Goal: Information Seeking & Learning: Learn about a topic

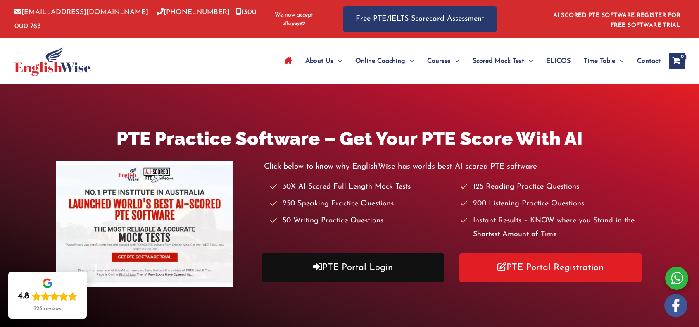
click at [344, 277] on link "PTE Portal Login" at bounding box center [353, 267] width 182 height 29
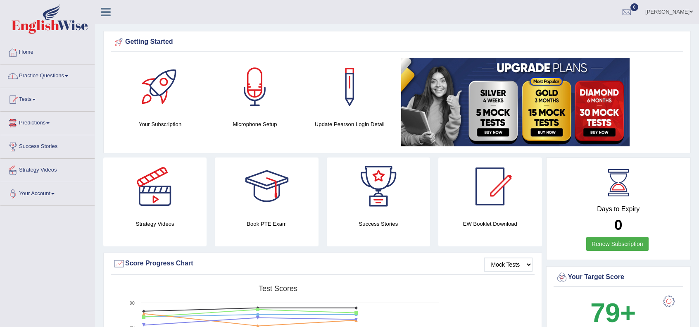
click at [43, 72] on link "Practice Questions" at bounding box center [47, 74] width 94 height 21
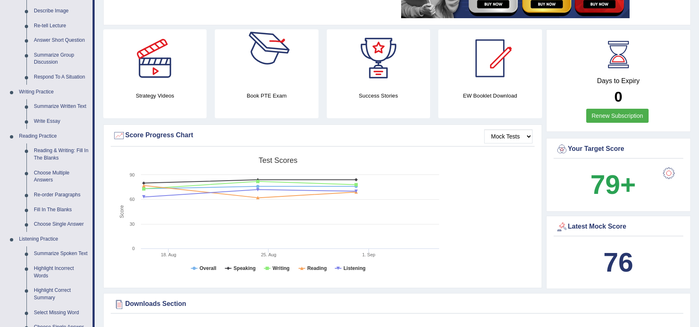
scroll to position [55, 0]
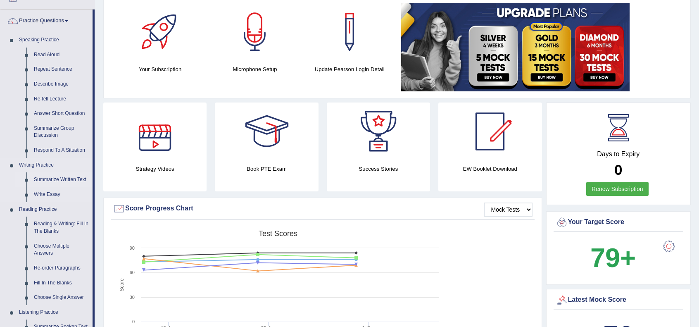
click at [62, 180] on link "Summarize Written Text" at bounding box center [61, 179] width 62 height 15
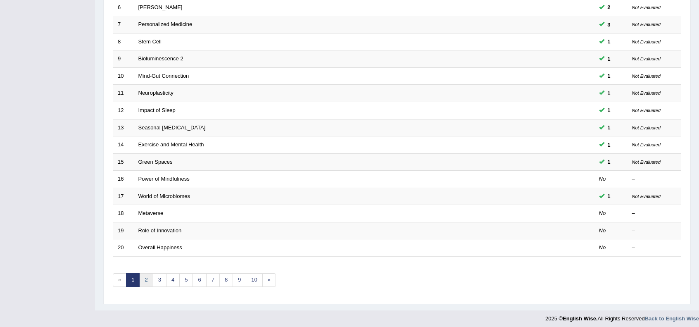
click at [143, 281] on link "2" at bounding box center [146, 280] width 14 height 14
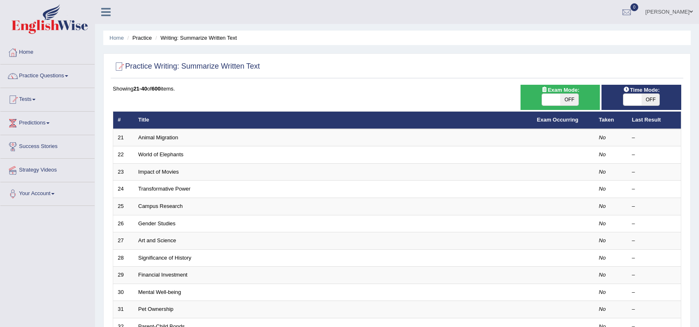
drag, startPoint x: 638, startPoint y: 98, endPoint x: 613, endPoint y: 105, distance: 26.2
click at [639, 98] on span at bounding box center [633, 100] width 18 height 12
click at [641, 99] on span at bounding box center [633, 100] width 18 height 12
checkbox input "true"
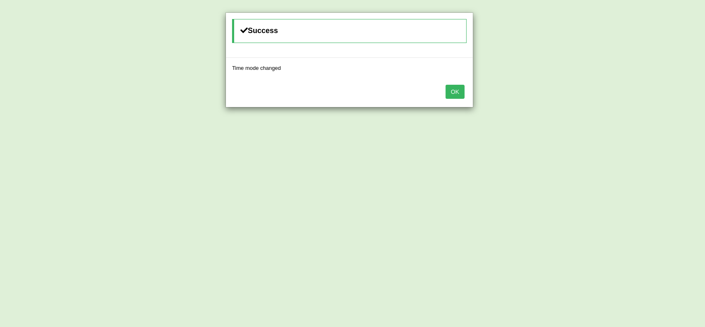
click at [461, 92] on button "OK" at bounding box center [455, 92] width 19 height 14
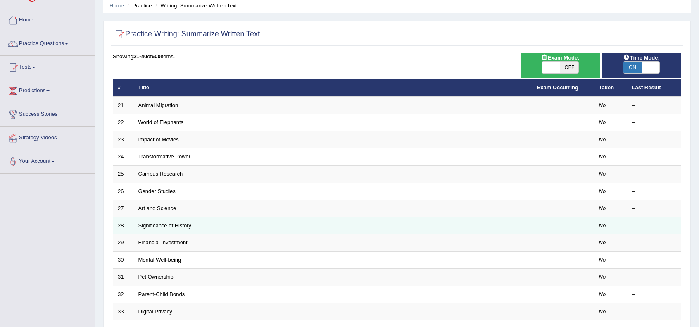
scroll to position [27, 0]
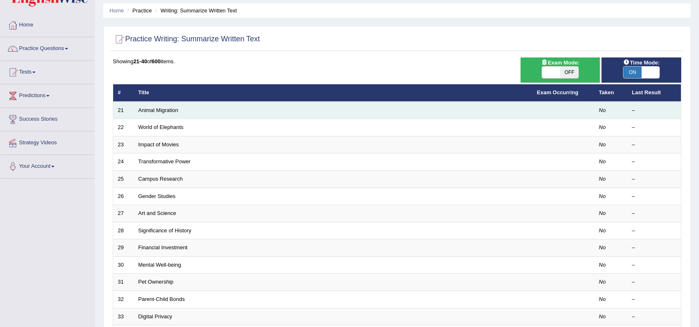
click at [155, 114] on td "Animal Migration" at bounding box center [333, 110] width 399 height 17
click at [155, 111] on link "Animal Migration" at bounding box center [158, 110] width 40 height 6
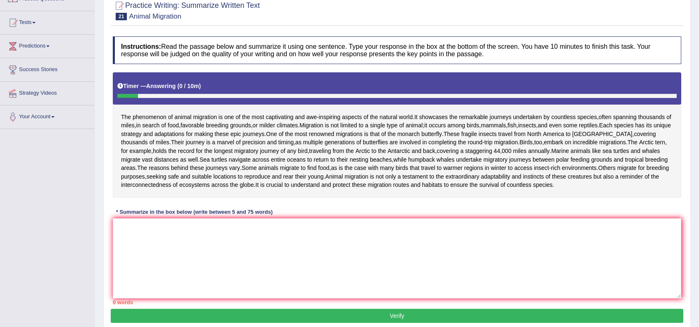
scroll to position [110, 0]
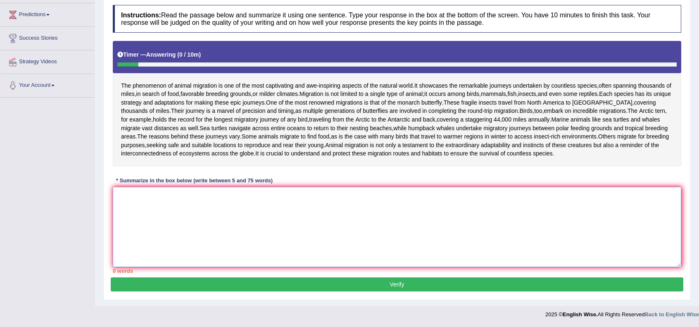
click at [222, 254] on textarea at bounding box center [397, 227] width 569 height 80
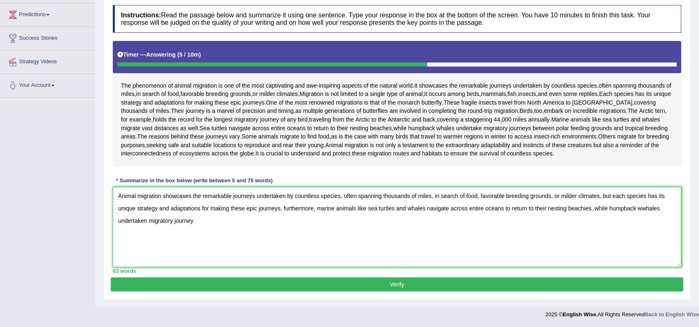
click at [583, 231] on textarea "Animal migration showcases the remarkable journeys undertaken by countless spec…" at bounding box center [397, 227] width 569 height 80
drag, startPoint x: 594, startPoint y: 230, endPoint x: 671, endPoint y: 258, distance: 81.6
click at [671, 258] on textarea "Animal migration showcases the remarkable journeys undertaken by countless spec…" at bounding box center [397, 227] width 569 height 80
click at [426, 230] on textarea "Animal migration showcases the remarkable journeys undertaken by countless spec…" at bounding box center [397, 227] width 569 height 80
click at [285, 243] on textarea "Animal migration showcases the remarkable journeys undertaken by countless spec…" at bounding box center [397, 227] width 569 height 80
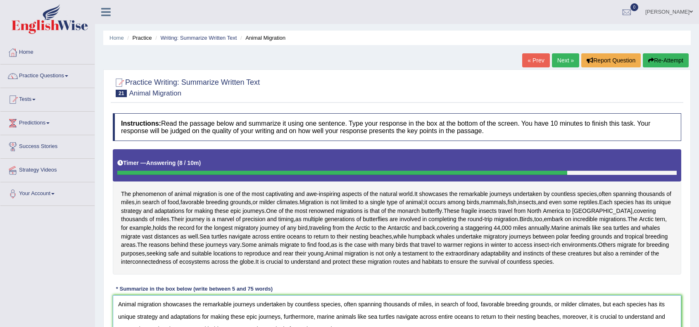
scroll to position [132, 0]
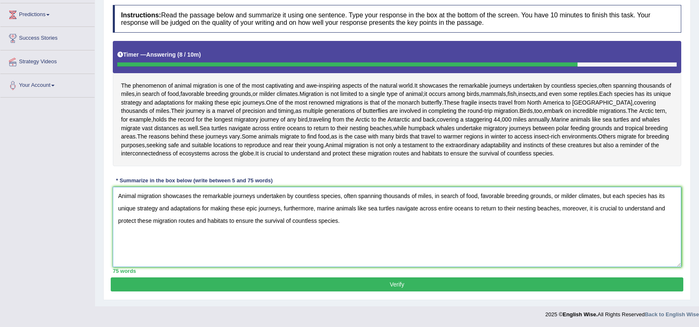
click at [586, 210] on textarea "Animal migration showcases the remarkable journeys undertaken by countless spec…" at bounding box center [397, 227] width 569 height 80
type textarea "Animal migration showcases the remarkable journeys undertaken by countless spec…"
click at [463, 286] on button "Verify" at bounding box center [397, 284] width 573 height 14
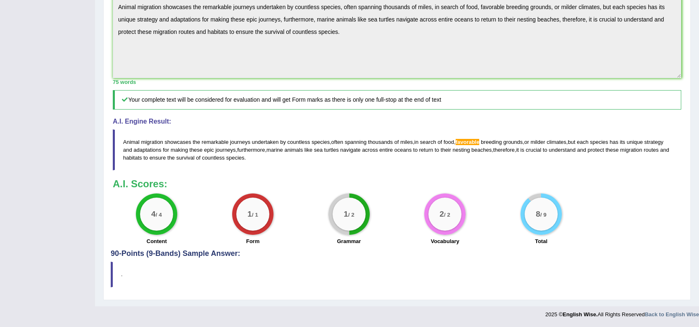
scroll to position [276, 0]
click at [412, 285] on blockquote "." at bounding box center [397, 274] width 573 height 25
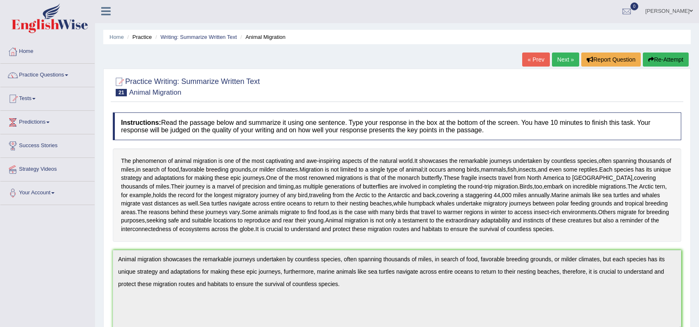
scroll to position [0, 0]
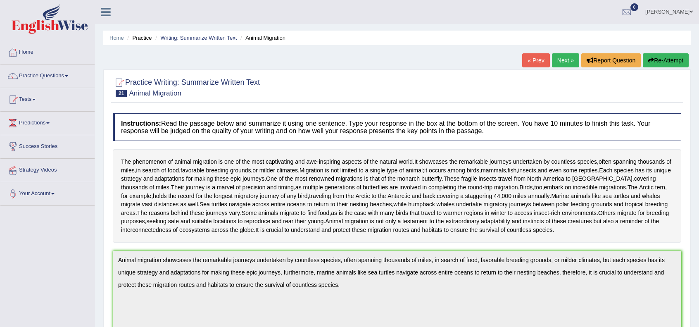
click at [569, 57] on link "Next »" at bounding box center [565, 60] width 27 height 14
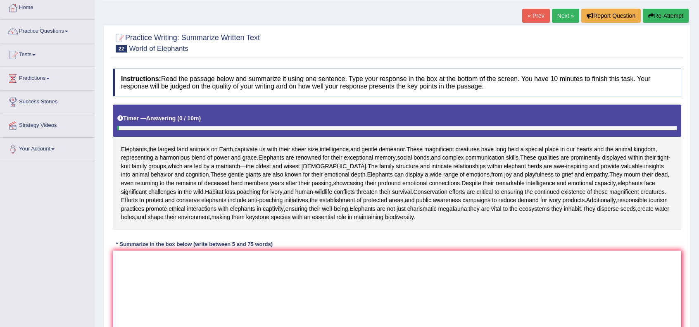
scroll to position [83, 0]
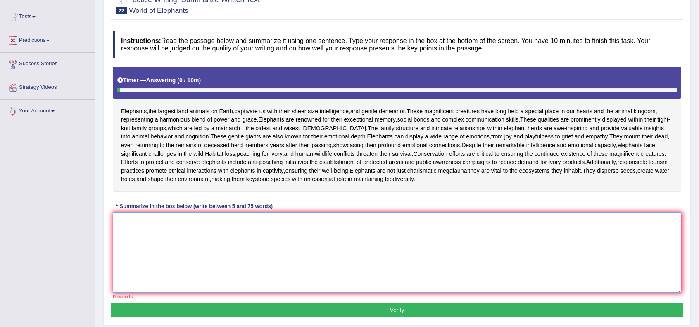
click at [238, 258] on textarea at bounding box center [397, 252] width 569 height 80
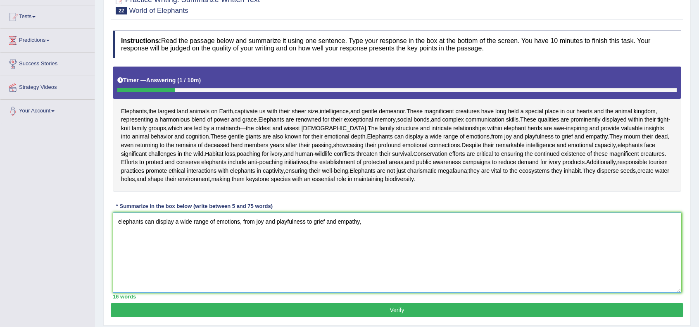
click at [115, 228] on textarea "elephants can display a wide range of emotions, from joy and playfulness to gri…" at bounding box center [397, 252] width 569 height 80
click at [377, 226] on textarea "elephants can display a wide range of emotions, from joy and playfulness to gri…" at bounding box center [397, 252] width 569 height 80
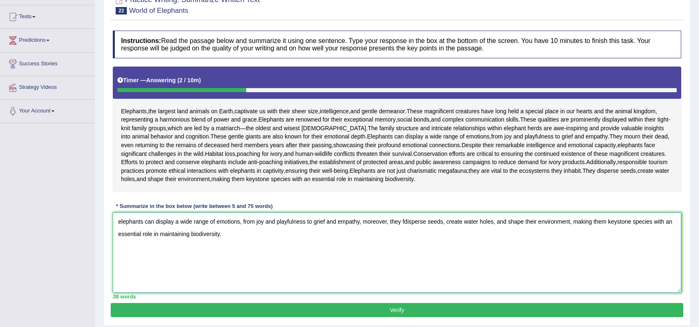
click at [117, 229] on textarea "elephants can display a wide range of emotions, from joy and playfulness to gri…" at bounding box center [397, 252] width 569 height 80
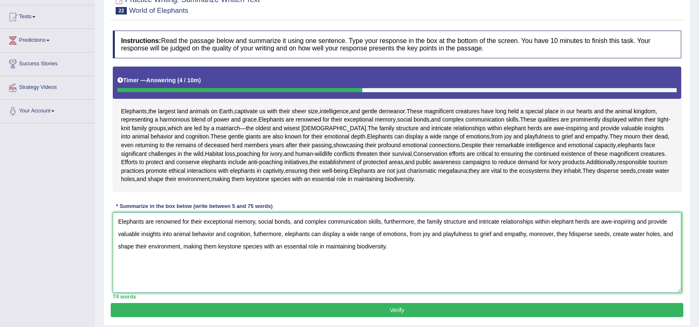
click at [417, 232] on textarea "Elephants are renowned for their exceptional memory, social bonds, and complex …" at bounding box center [397, 252] width 569 height 80
click at [550, 240] on textarea "Elephants are renowned for their exceptional memory, social bonds, and complex …" at bounding box center [397, 252] width 569 height 80
click at [134, 227] on textarea "Elephants are renowned for their exceptional memory, social bonds, and complex …" at bounding box center [397, 252] width 569 height 80
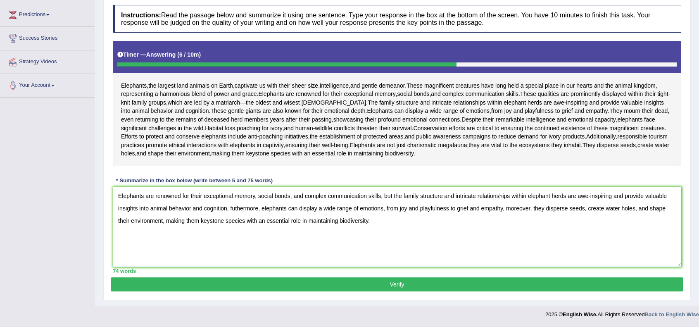
type textarea "Elephants are renowned for their exceptional memory, social bonds, and complex …"
click at [459, 285] on button "Verify" at bounding box center [397, 284] width 573 height 14
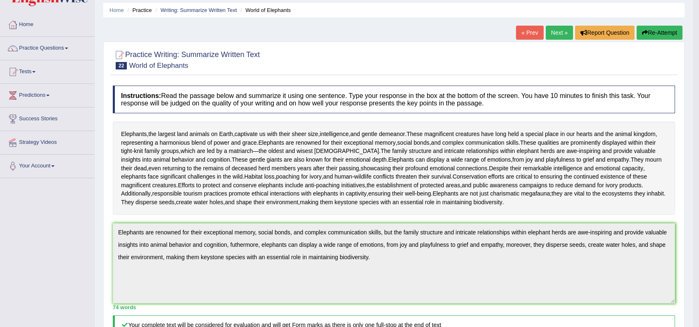
scroll to position [0, 0]
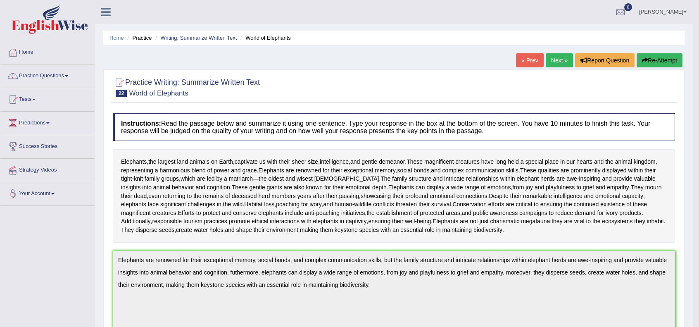
click at [557, 63] on link "Next »" at bounding box center [559, 60] width 27 height 14
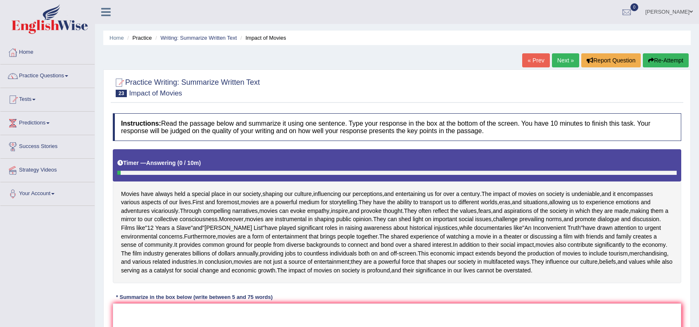
click at [605, 90] on div at bounding box center [397, 86] width 569 height 25
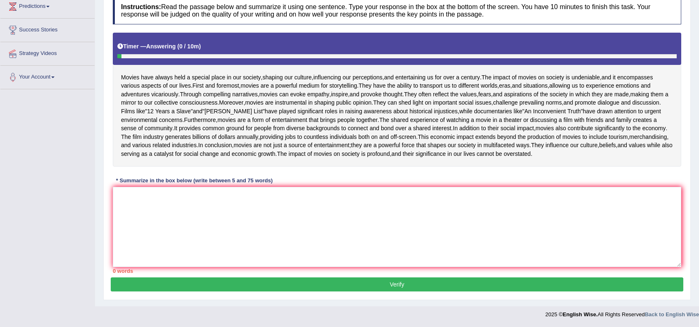
scroll to position [165, 0]
click at [271, 226] on textarea at bounding box center [397, 227] width 569 height 80
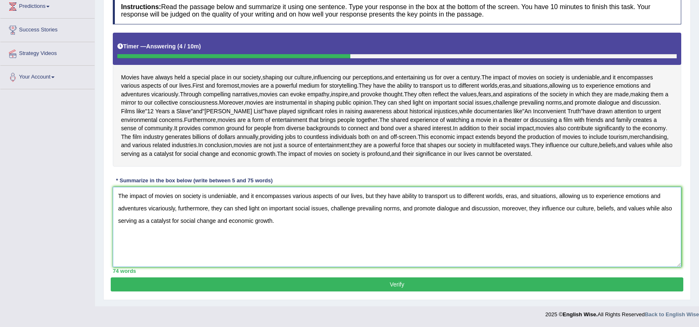
click at [125, 197] on textarea "The impact of movies on society is undeniable, and it encompasses various aspec…" at bounding box center [397, 227] width 569 height 80
type textarea "The impact of movies on society is undeniable, and it encompasses various aspec…"
click at [497, 287] on button "Verify" at bounding box center [397, 284] width 573 height 14
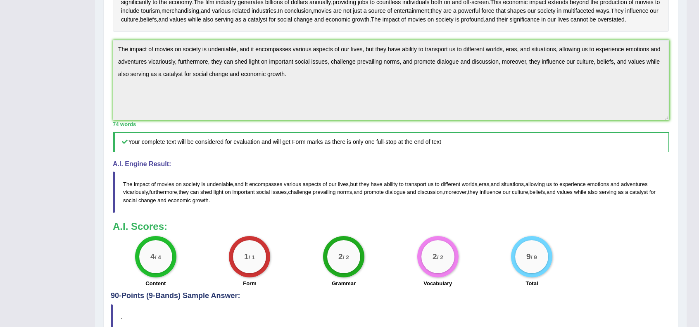
scroll to position [107, 0]
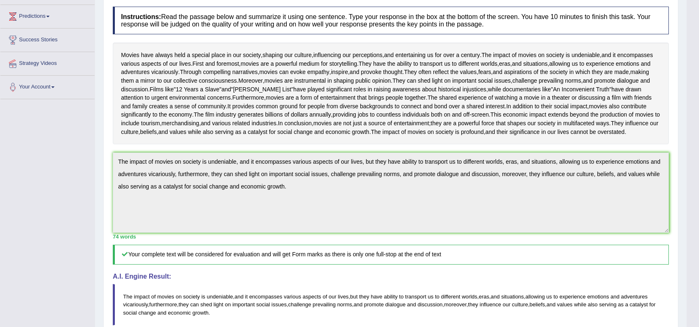
click at [598, 107] on div "Movies have always held a special place in our society , shaping our culture , …" at bounding box center [391, 94] width 556 height 102
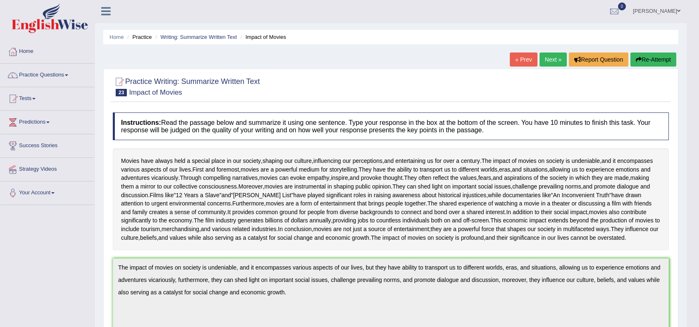
scroll to position [0, 0]
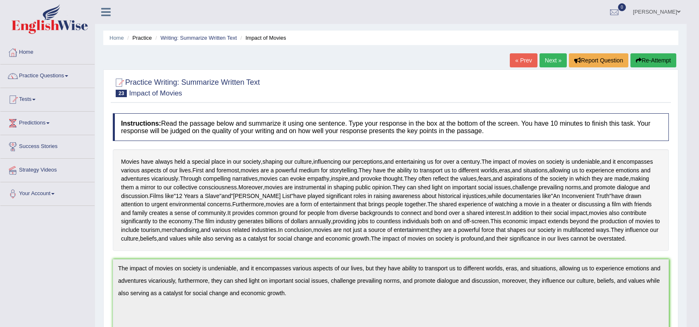
click at [557, 62] on link "Next »" at bounding box center [553, 60] width 27 height 14
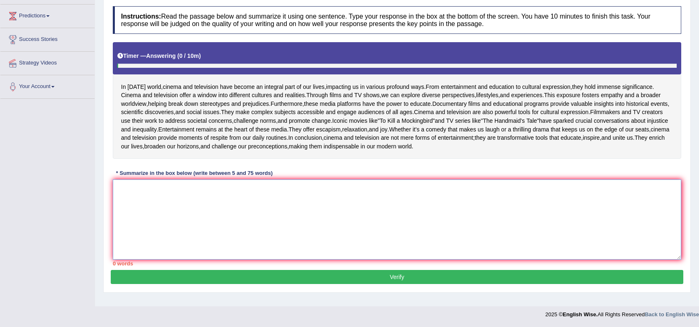
click at [347, 199] on textarea at bounding box center [397, 219] width 569 height 80
type textarea "F"
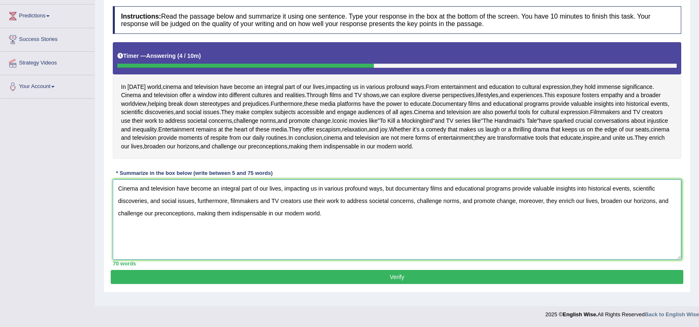
click at [126, 226] on textarea "Cinema and television have become an integral part of our lives, impacting us i…" at bounding box center [397, 219] width 569 height 80
type textarea "Cinema and television have become an integral part of our lives, impacting us i…"
click at [418, 284] on button "Verify" at bounding box center [397, 277] width 573 height 14
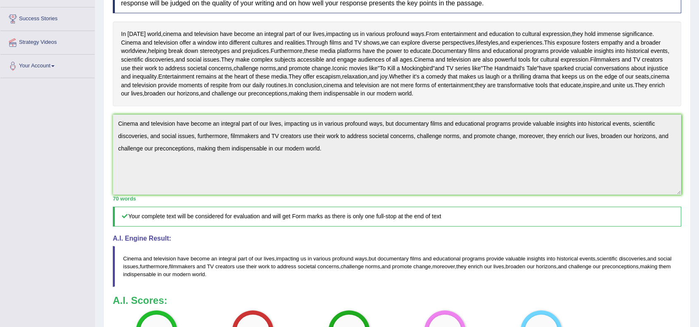
scroll to position [0, 0]
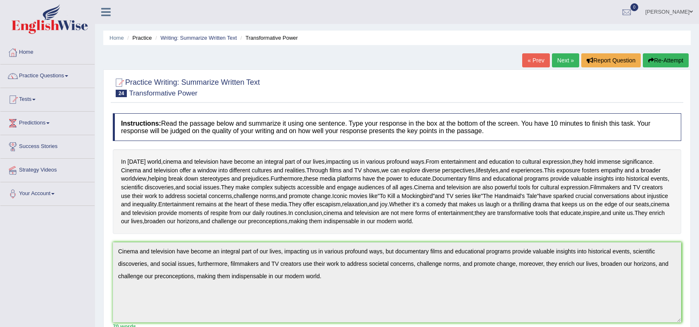
click at [561, 59] on link "Next »" at bounding box center [565, 60] width 27 height 14
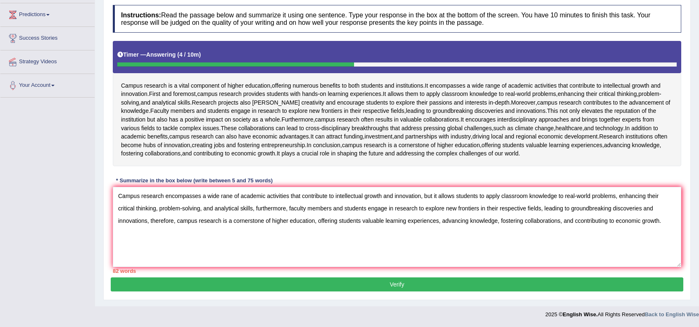
click at [576, 232] on textarea "Campus research encompasses a wide rane of academic activities that contribute …" at bounding box center [397, 227] width 569 height 80
click at [665, 233] on textarea "Campus research encompasses a wide rane of academic activities that contribute …" at bounding box center [397, 227] width 569 height 80
click at [224, 207] on textarea "Campus research encompasses a wide rane of academic activities that contribute …" at bounding box center [397, 227] width 569 height 80
click at [230, 208] on textarea "Campus research encompasses a wide rane of academic activities that contribute …" at bounding box center [397, 227] width 569 height 80
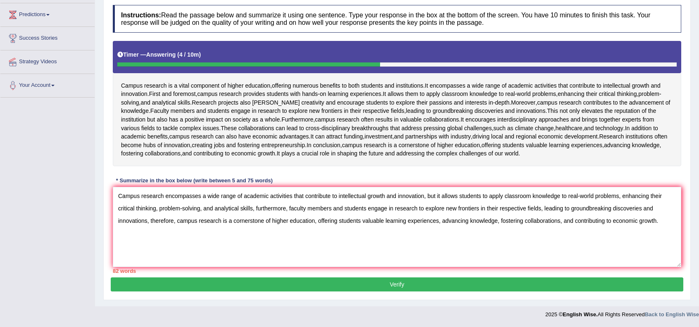
drag, startPoint x: 200, startPoint y: 245, endPoint x: 158, endPoint y: 245, distance: 42.2
click at [158, 245] on textarea "Campus research encompasses a wide range of academic activities that contribute…" at bounding box center [397, 227] width 569 height 80
click at [639, 210] on textarea "Campus research encompasses a wide range of academic activities that contribute…" at bounding box center [397, 227] width 569 height 80
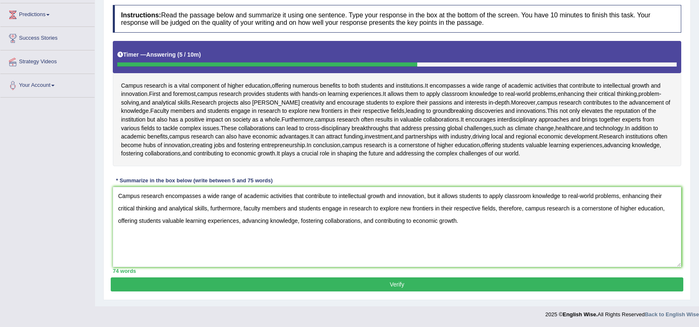
click at [559, 235] on textarea "Campus research encompasses a wide range of academic activities that contribute…" at bounding box center [397, 227] width 569 height 80
type textarea "Campus research encompasses a wide range of academic activities that contribute…"
click at [503, 286] on button "Verify" at bounding box center [397, 284] width 573 height 14
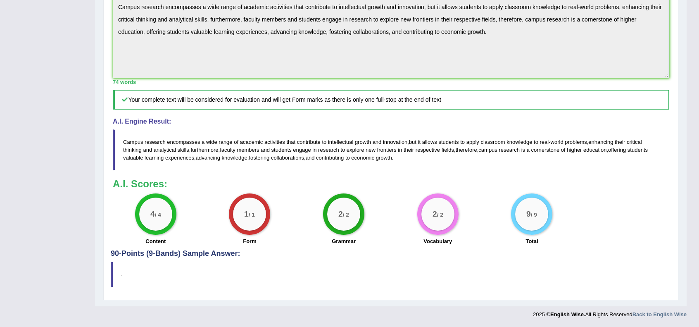
scroll to position [319, 0]
click at [609, 188] on h3 "A.I. Scores:" at bounding box center [391, 184] width 556 height 11
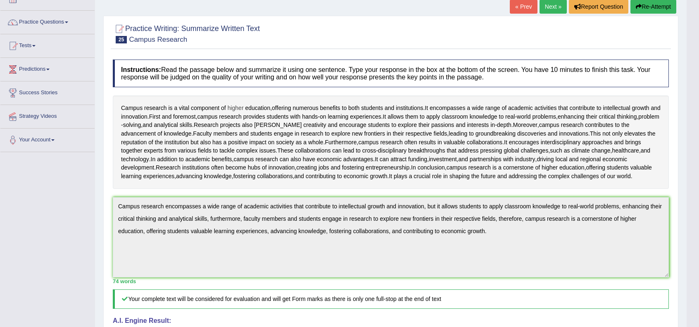
scroll to position [0, 0]
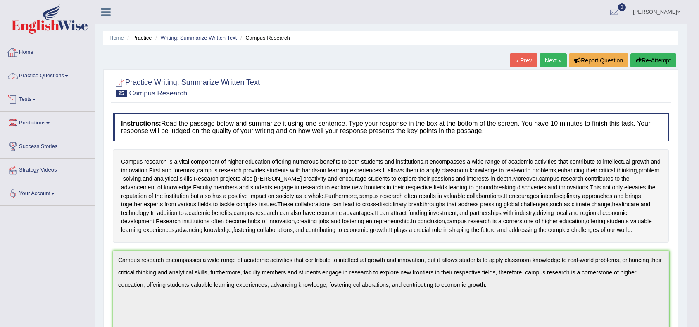
click at [30, 48] on link "Home" at bounding box center [47, 51] width 94 height 21
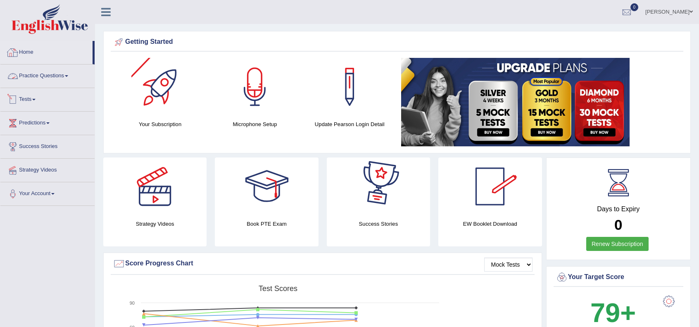
click at [37, 75] on link "Practice Questions" at bounding box center [47, 74] width 94 height 21
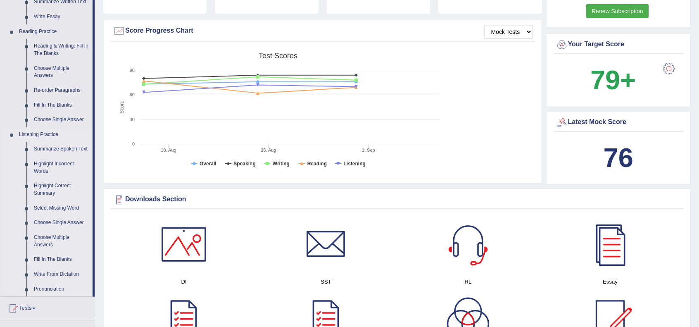
scroll to position [303, 0]
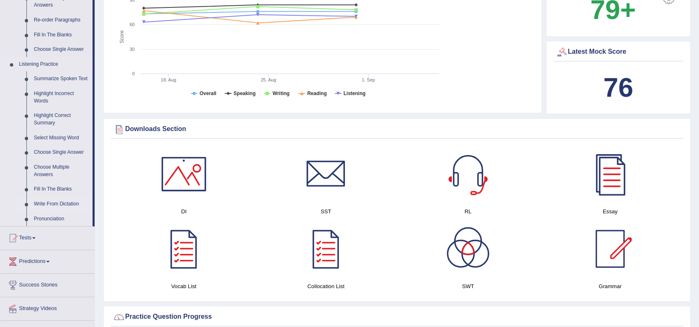
click at [56, 203] on link "Write From Dictation" at bounding box center [61, 204] width 62 height 15
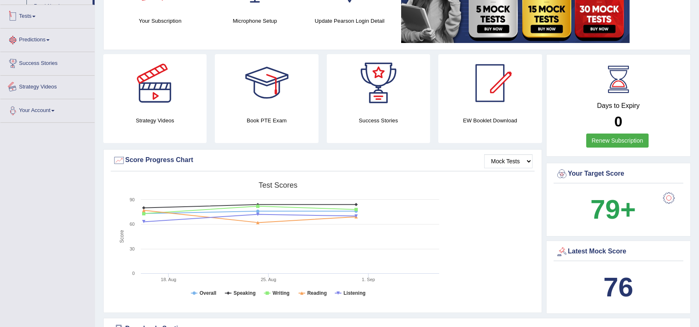
scroll to position [230, 0]
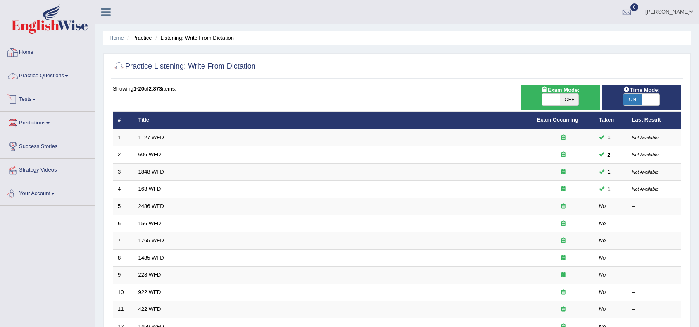
click at [64, 74] on link "Practice Questions" at bounding box center [47, 74] width 94 height 21
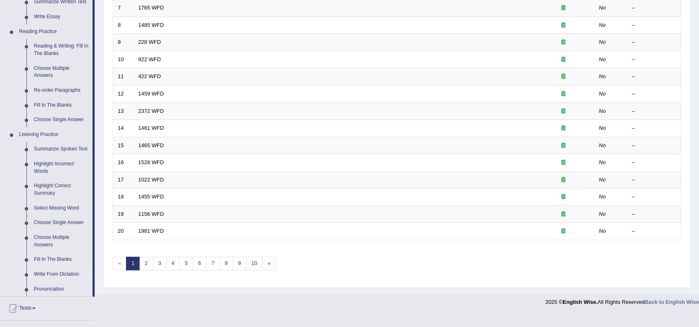
scroll to position [248, 0]
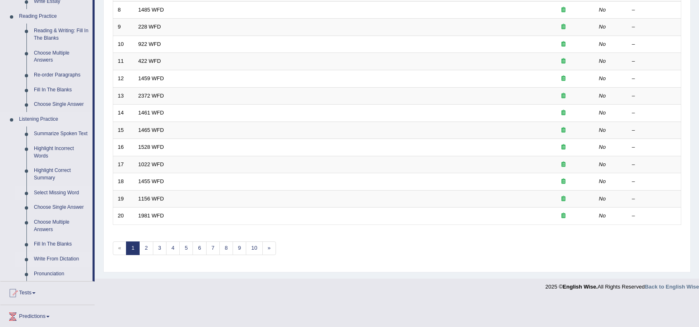
click at [77, 194] on link "Select Missing Word" at bounding box center [61, 193] width 62 height 15
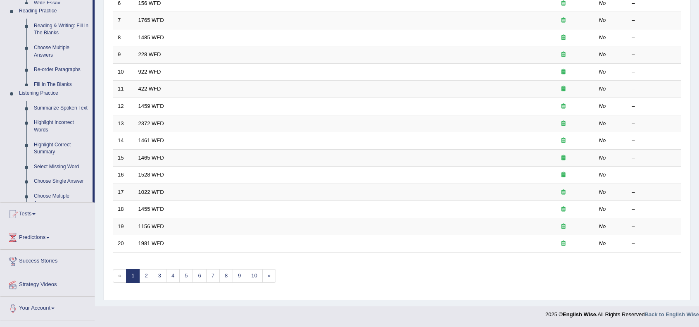
scroll to position [216, 0]
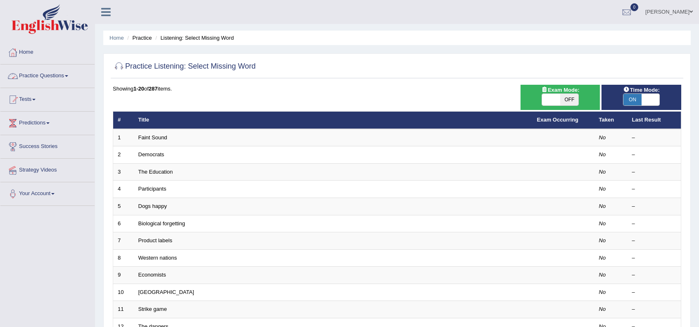
click at [57, 76] on link "Practice Questions" at bounding box center [47, 74] width 94 height 21
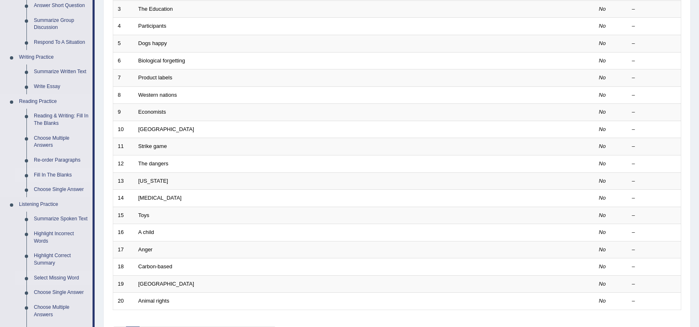
scroll to position [165, 0]
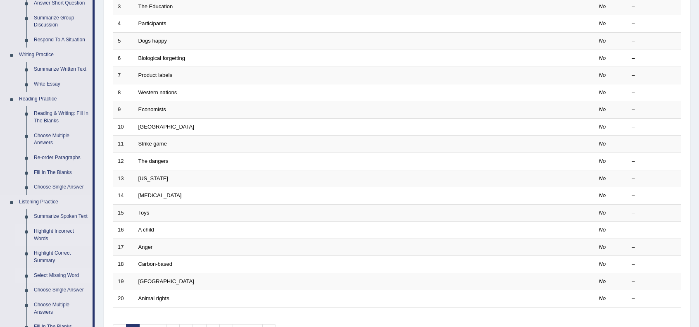
click at [50, 231] on link "Highlight Incorrect Words" at bounding box center [61, 235] width 62 height 22
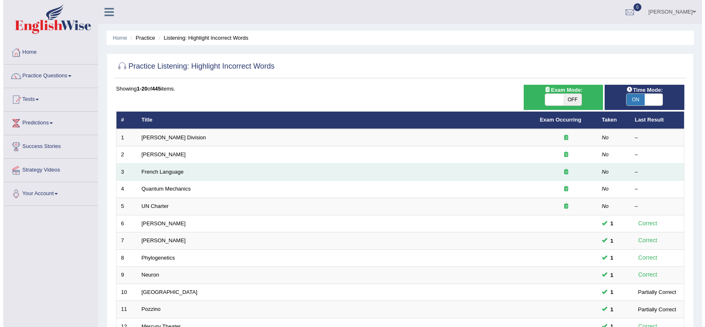
scroll to position [27, 0]
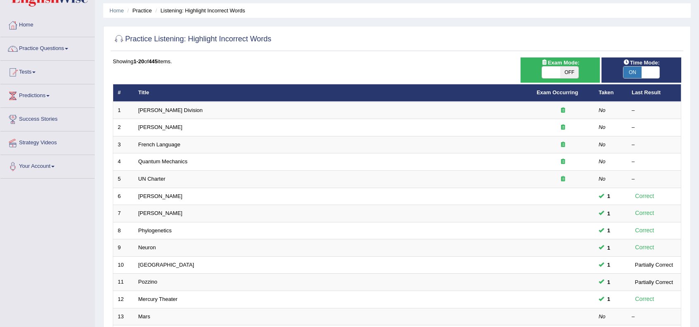
click at [565, 74] on span "OFF" at bounding box center [569, 73] width 18 height 12
checkbox input "true"
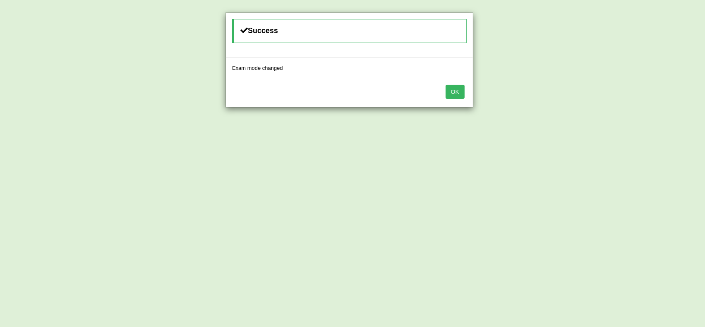
click at [452, 90] on button "OK" at bounding box center [455, 92] width 19 height 14
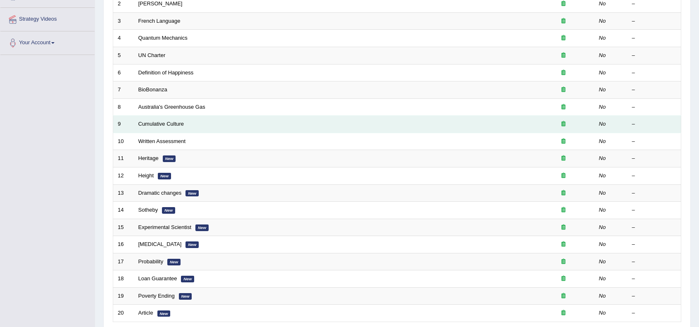
scroll to position [154, 0]
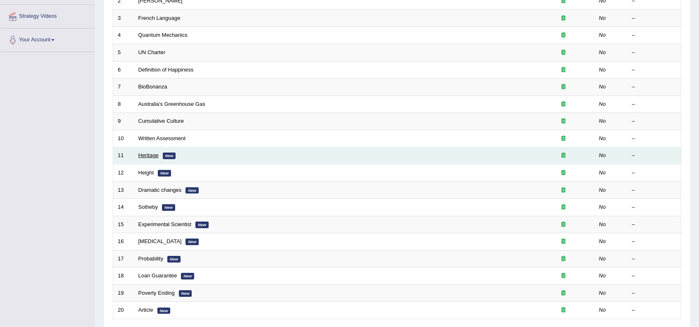
click at [155, 153] on link "Heritage" at bounding box center [148, 155] width 20 height 6
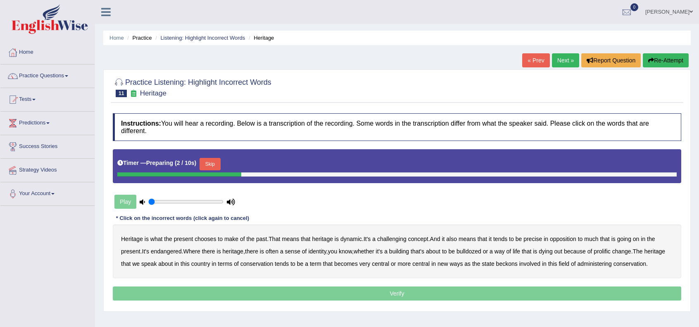
click at [107, 12] on icon at bounding box center [106, 12] width 10 height 11
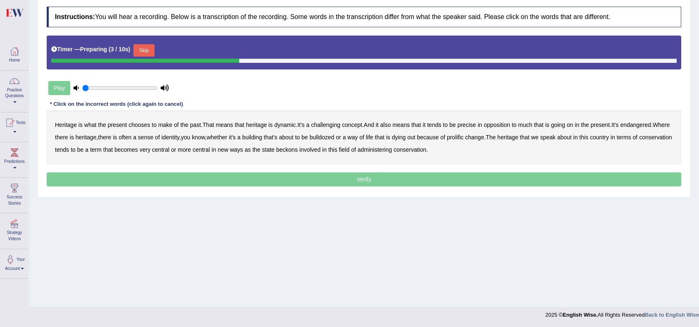
scroll to position [107, 0]
click at [140, 48] on button "Skip" at bounding box center [143, 50] width 21 height 12
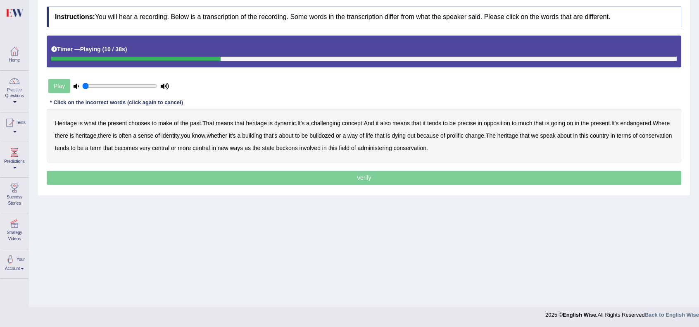
click at [326, 120] on b "challenging" at bounding box center [325, 123] width 29 height 7
click at [473, 117] on div "Heritage is what the present chooses to make of the past . That means that heri…" at bounding box center [364, 136] width 635 height 54
click at [475, 121] on b "precise" at bounding box center [466, 123] width 19 height 7
click at [179, 134] on b "identity" at bounding box center [171, 135] width 18 height 7
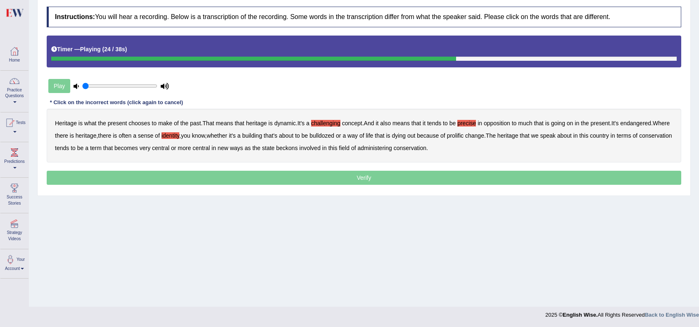
click at [464, 135] on b "prolific" at bounding box center [455, 135] width 17 height 7
click at [310, 148] on div "Heritage is what the present chooses to make of the past . That means that heri…" at bounding box center [364, 136] width 635 height 54
click at [298, 146] on b "beckons" at bounding box center [286, 148] width 21 height 7
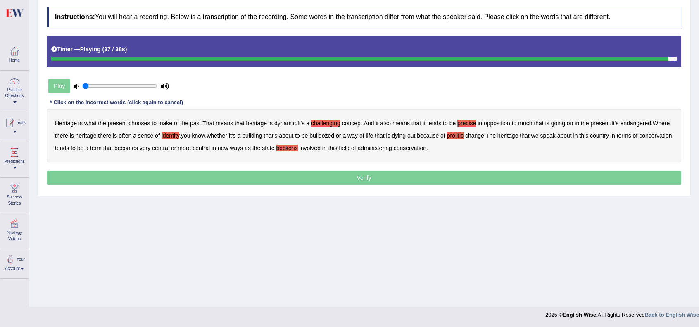
click at [378, 175] on p "Verify" at bounding box center [364, 178] width 635 height 14
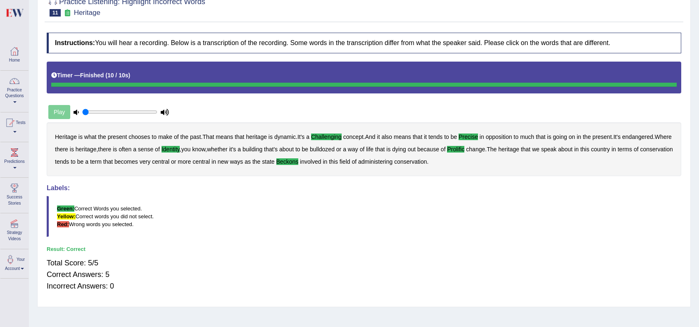
scroll to position [0, 0]
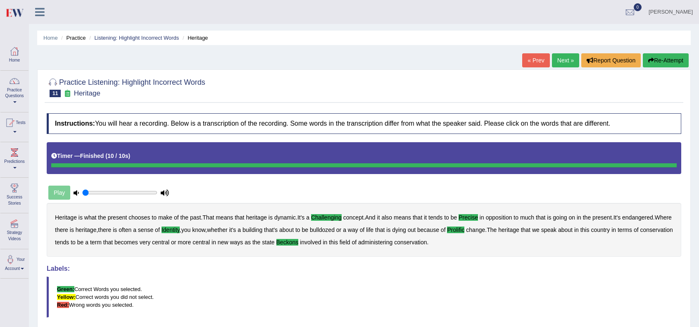
click at [559, 59] on link "Next »" at bounding box center [565, 60] width 27 height 14
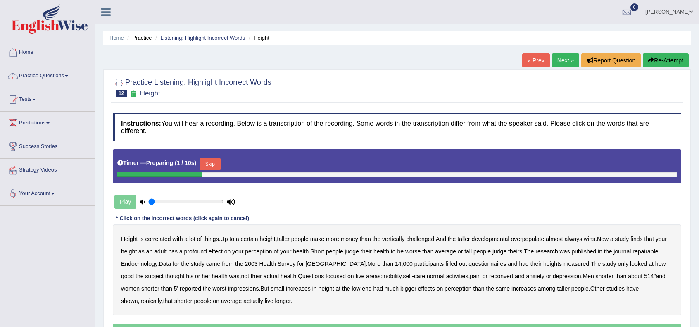
click at [212, 163] on button "Skip" at bounding box center [210, 164] width 21 height 12
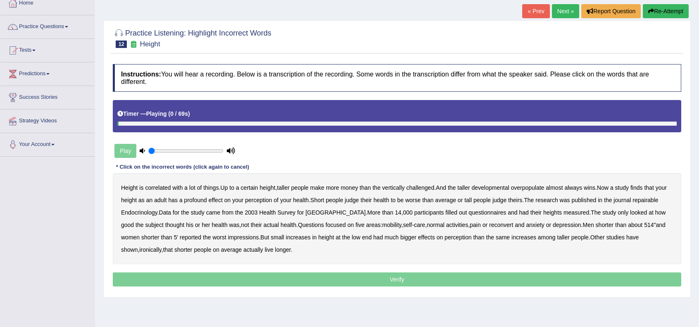
scroll to position [107, 0]
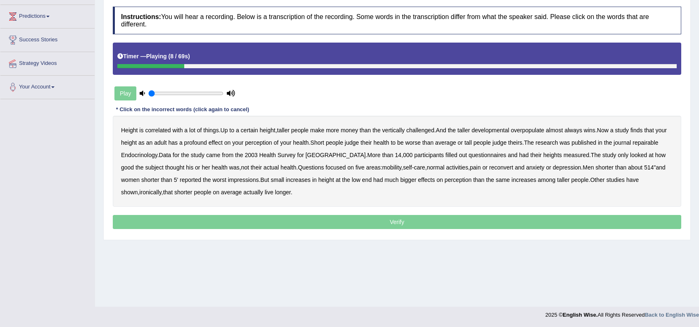
click at [495, 131] on b "developmental" at bounding box center [491, 130] width 38 height 7
click at [531, 130] on b "overpopulate" at bounding box center [527, 130] width 33 height 7
click at [652, 141] on b "repairable" at bounding box center [646, 142] width 26 height 7
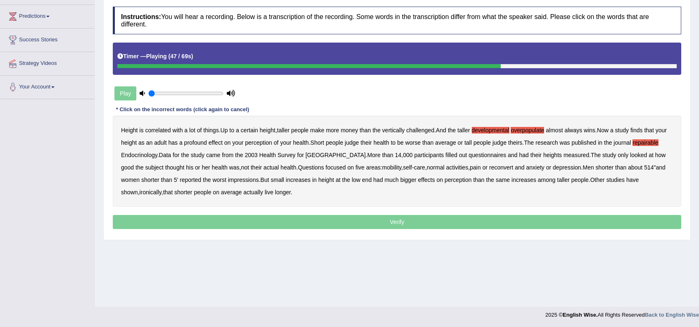
click at [490, 166] on b "reconvert" at bounding box center [501, 167] width 24 height 7
click at [644, 166] on b "514" at bounding box center [649, 167] width 10 height 7
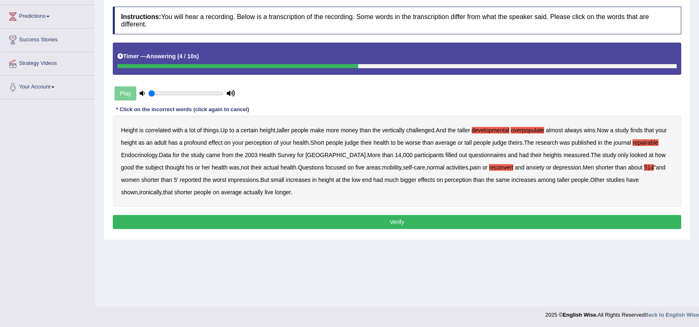
click at [509, 219] on button "Verify" at bounding box center [397, 222] width 569 height 14
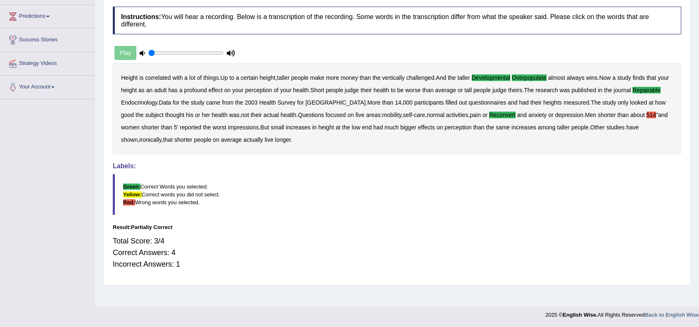
click at [656, 114] on b "514" at bounding box center [652, 115] width 10 height 7
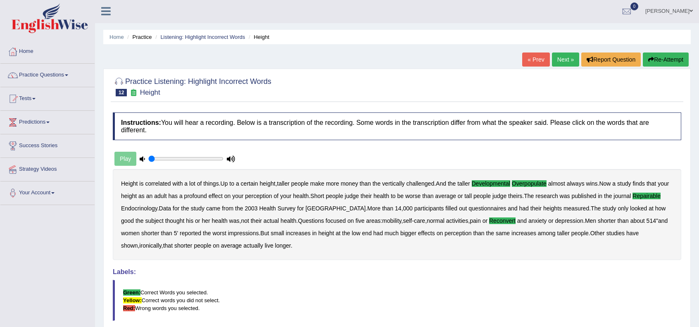
scroll to position [0, 0]
